Goal: Task Accomplishment & Management: Use online tool/utility

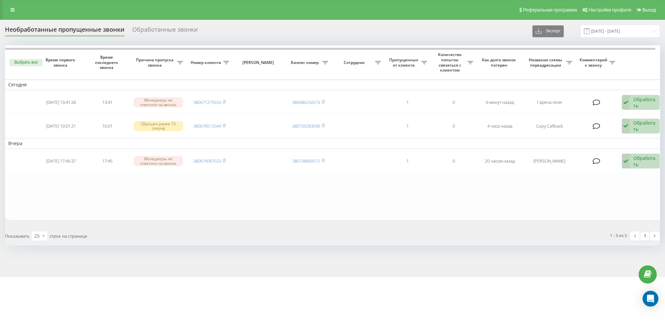
click at [299, 188] on table "[DATE] [DATE] 13:41:26 13:41 Менеджеры не ответили на звонок 380671275533 38068…" at bounding box center [334, 133] width 659 height 174
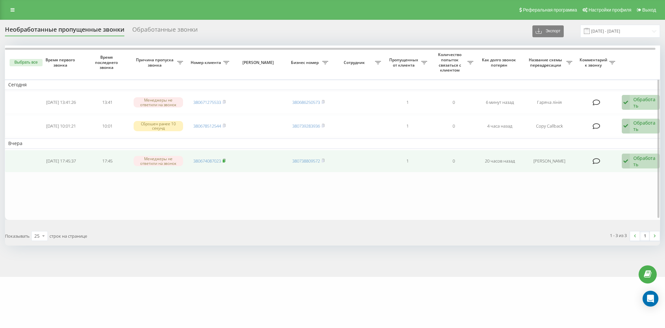
click at [225, 161] on icon at bounding box center [224, 160] width 2 height 3
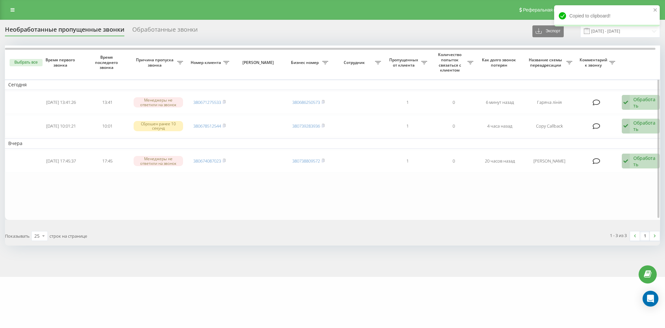
click at [392, 188] on table "Сегодня 2025-08-22 13:41:26 13:41 Менеджеры не ответили на звонок 380671275533 …" at bounding box center [334, 133] width 659 height 174
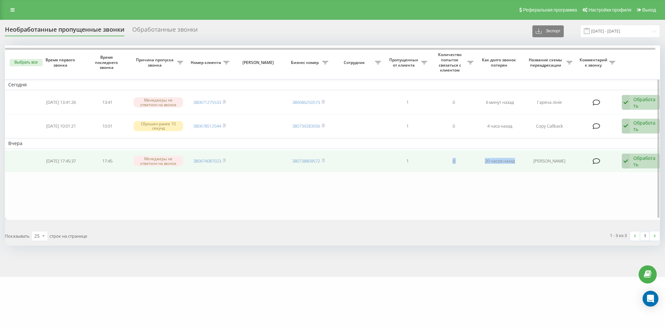
drag, startPoint x: 410, startPoint y: 163, endPoint x: 511, endPoint y: 166, distance: 101.3
click at [511, 166] on tr "2025-08-21 17:45:37 17:45 Менеджеры не ответили на звонок 380674087023 38073880…" at bounding box center [334, 161] width 659 height 22
click at [511, 166] on td "20 часов назад" at bounding box center [499, 161] width 46 height 22
drag, startPoint x: 511, startPoint y: 158, endPoint x: 390, endPoint y: 158, distance: 121.3
click at [390, 158] on tr "2025-08-21 17:45:37 17:45 Менеджеры не ответили на звонок 380674087023 38073880…" at bounding box center [334, 161] width 659 height 22
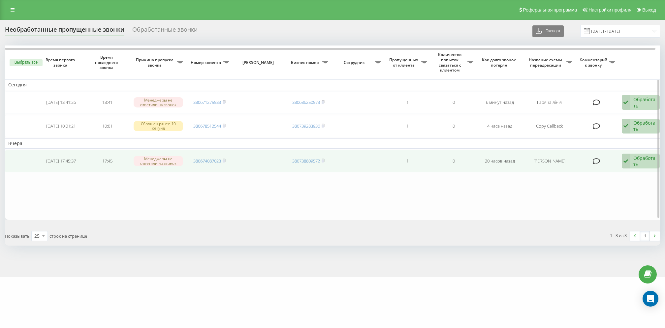
drag, startPoint x: 390, startPoint y: 158, endPoint x: 397, endPoint y: 158, distance: 7.6
click at [390, 158] on td "1" at bounding box center [407, 161] width 46 height 22
drag, startPoint x: 401, startPoint y: 159, endPoint x: 519, endPoint y: 158, distance: 118.0
click at [519, 158] on tr "2025-08-21 17:45:37 17:45 Менеджеры не ответили на звонок 380674087023 38073880…" at bounding box center [334, 161] width 659 height 22
click at [519, 158] on td "20 часов назад" at bounding box center [499, 161] width 46 height 22
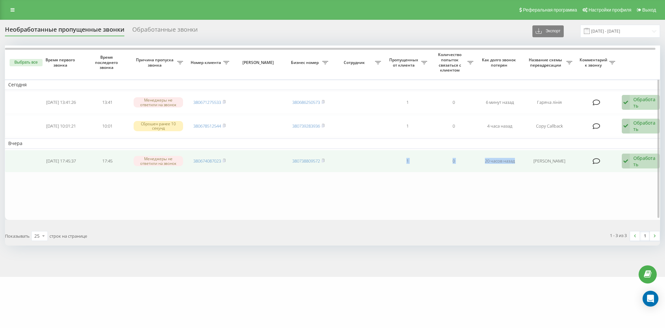
drag, startPoint x: 508, startPoint y: 159, endPoint x: 387, endPoint y: 162, distance: 121.4
click at [387, 162] on tr "2025-08-21 17:45:37 17:45 Менеджеры не ответили на звонок 380674087023 38073880…" at bounding box center [334, 161] width 659 height 22
click at [387, 162] on td "1" at bounding box center [407, 161] width 46 height 22
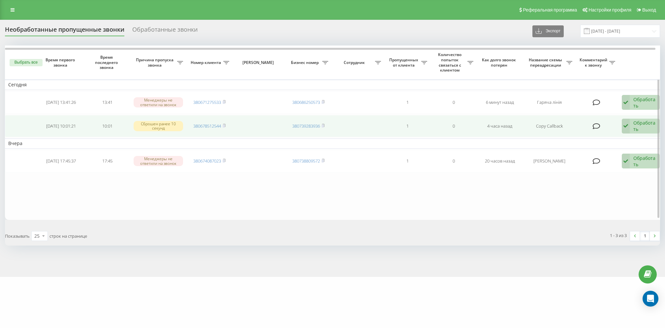
drag, startPoint x: 555, startPoint y: 253, endPoint x: 356, endPoint y: 130, distance: 233.2
click at [554, 252] on div "Необработанные пропущенные звонки Обработанные звонки Экспорт .csv .xlsx 22.07.…" at bounding box center [332, 148] width 665 height 257
click at [226, 125] on icon at bounding box center [224, 126] width 3 height 4
click at [630, 129] on div "Обработать Не удалось связаться Связался с клиентом с помощью другого канала Кл…" at bounding box center [641, 126] width 38 height 15
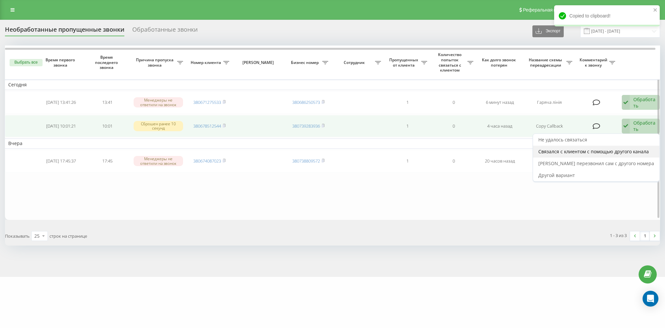
click at [613, 153] on span "Связался с клиентом с помощью другого канала" at bounding box center [593, 151] width 110 height 6
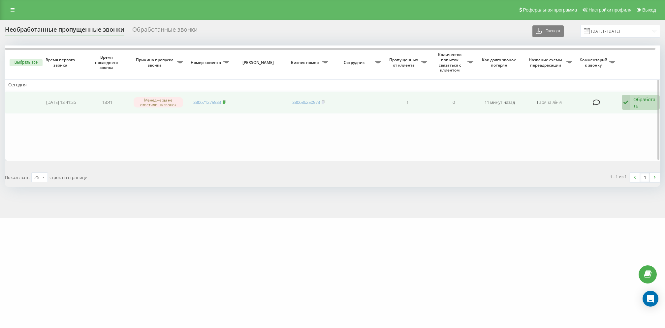
click at [226, 101] on icon at bounding box center [224, 102] width 3 height 4
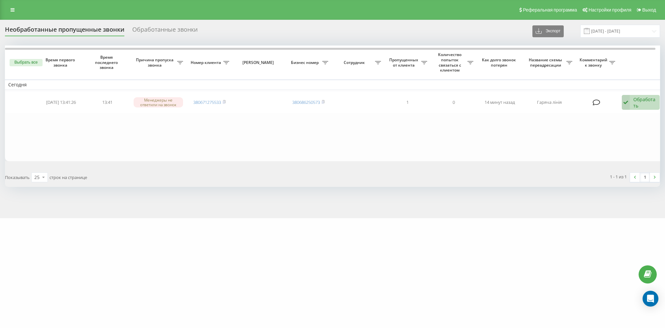
click at [537, 168] on div "1 - 1 из 1 1" at bounding box center [498, 177] width 332 height 19
